Goal: Obtain resource: Download file/media

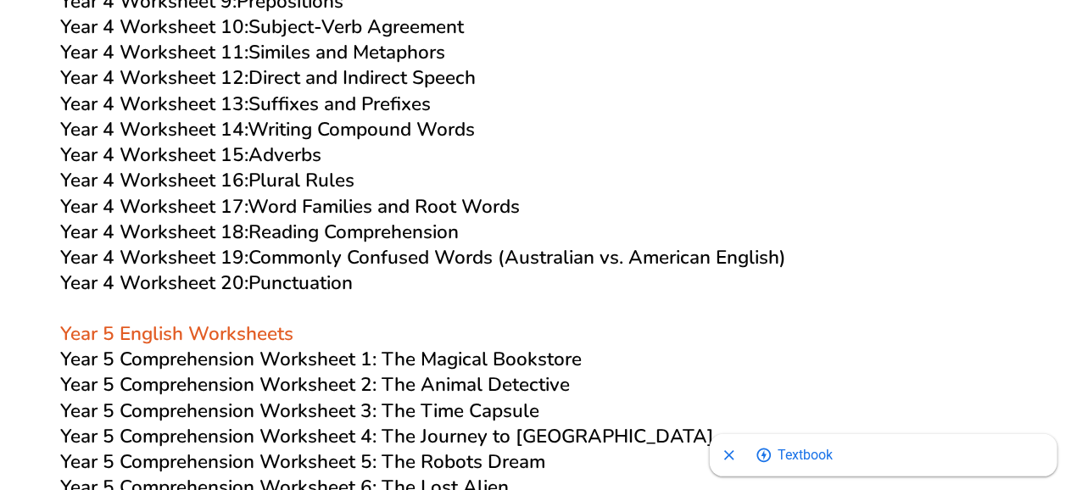
scroll to position [6956, 0]
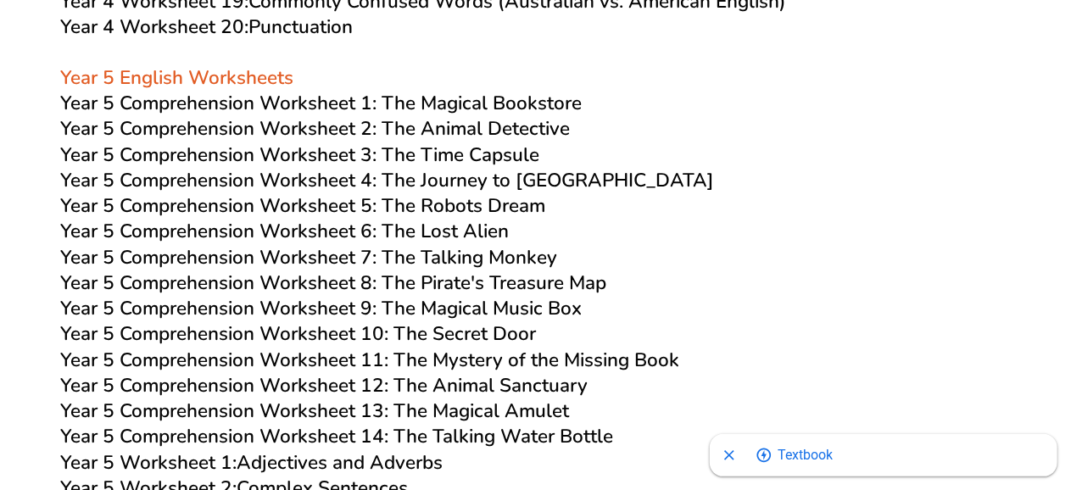
scroll to position [7125, 0]
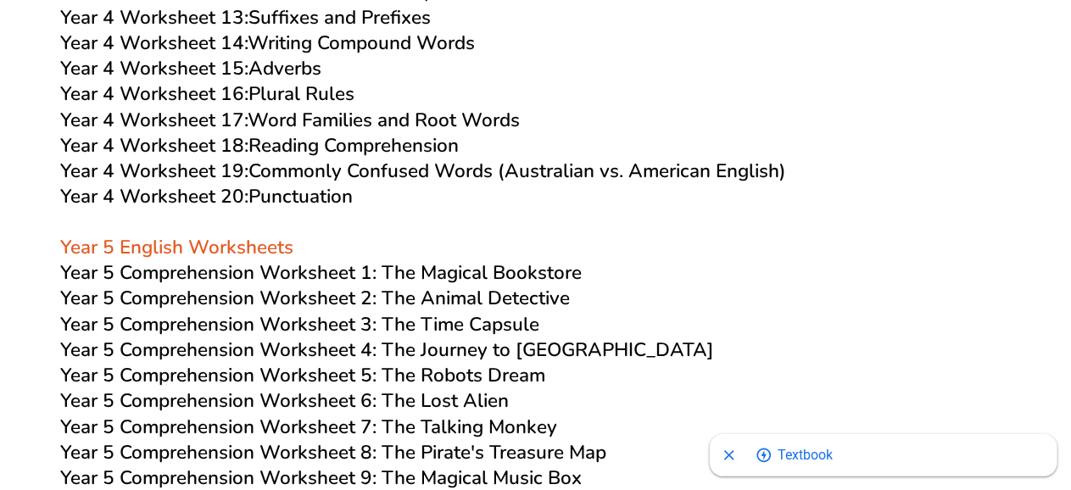
scroll to position [6922, 0]
